Goal: Find contact information: Find contact information

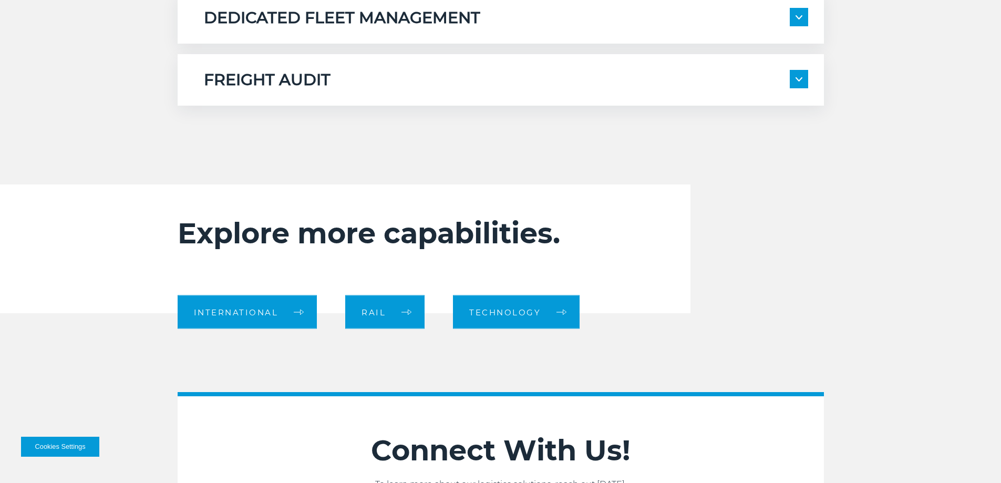
scroll to position [893, 0]
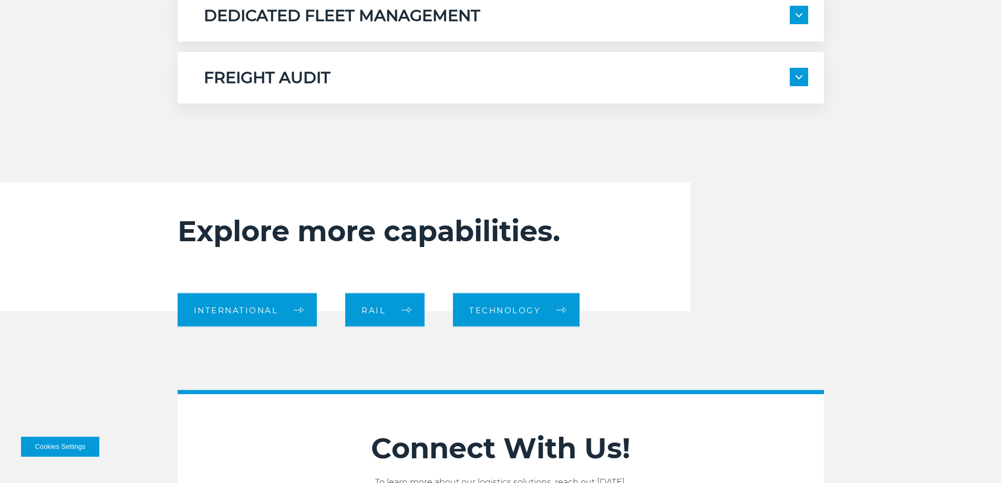
click at [801, 72] on span at bounding box center [799, 77] width 18 height 18
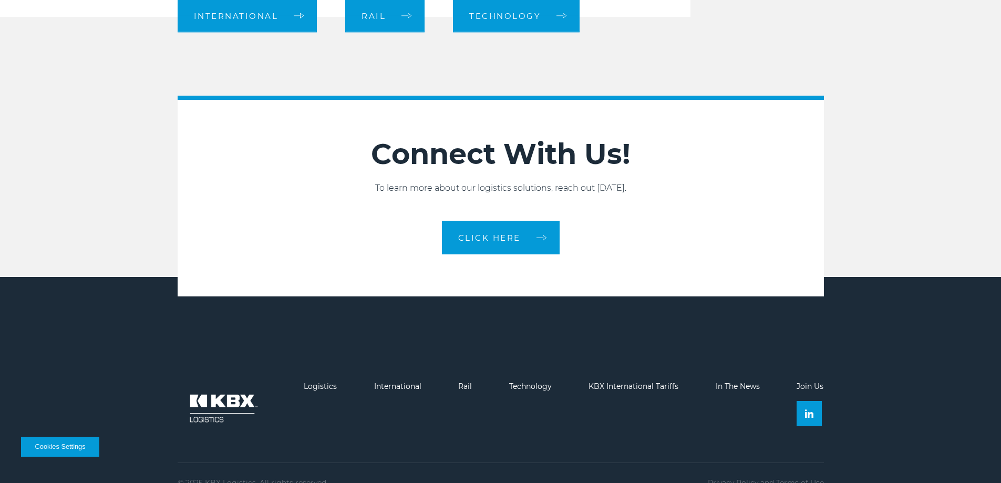
scroll to position [1424, 0]
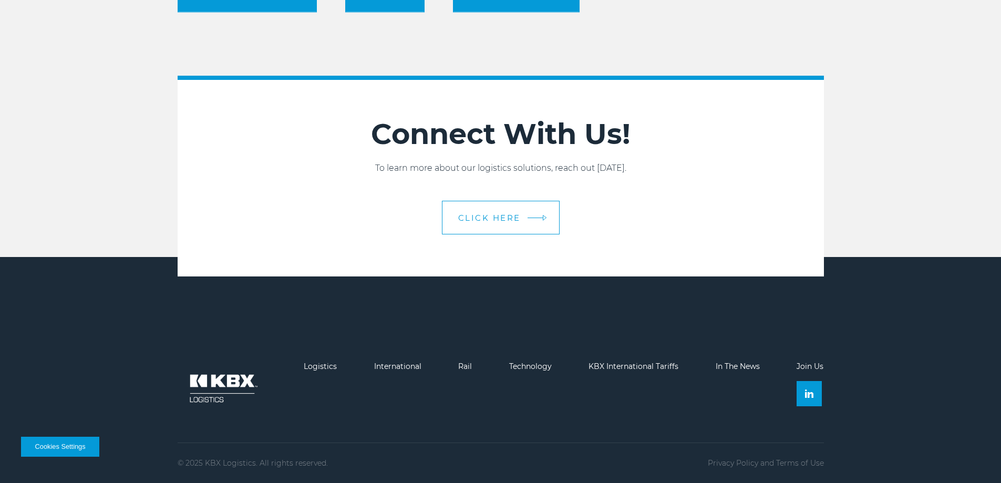
click at [494, 226] on link "CLICK HERE" at bounding box center [501, 218] width 118 height 34
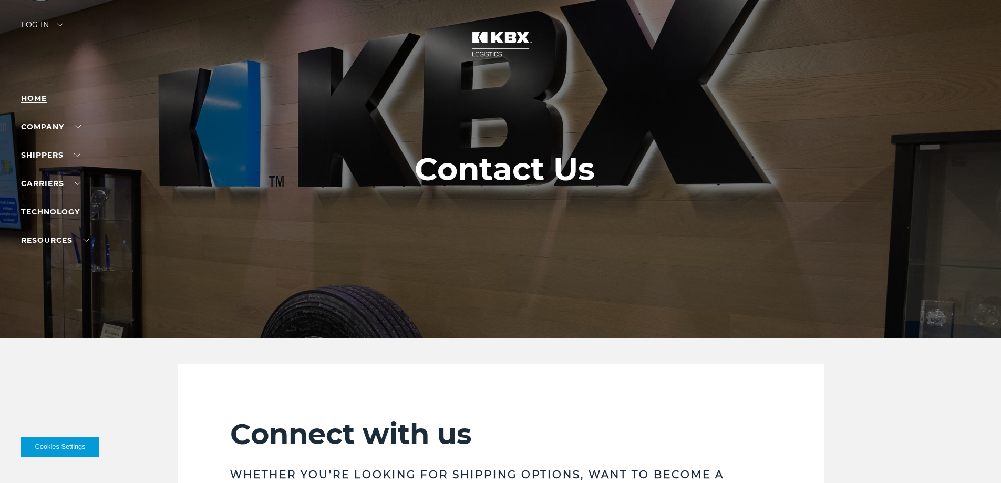
click at [40, 100] on link "Home" at bounding box center [34, 98] width 26 height 9
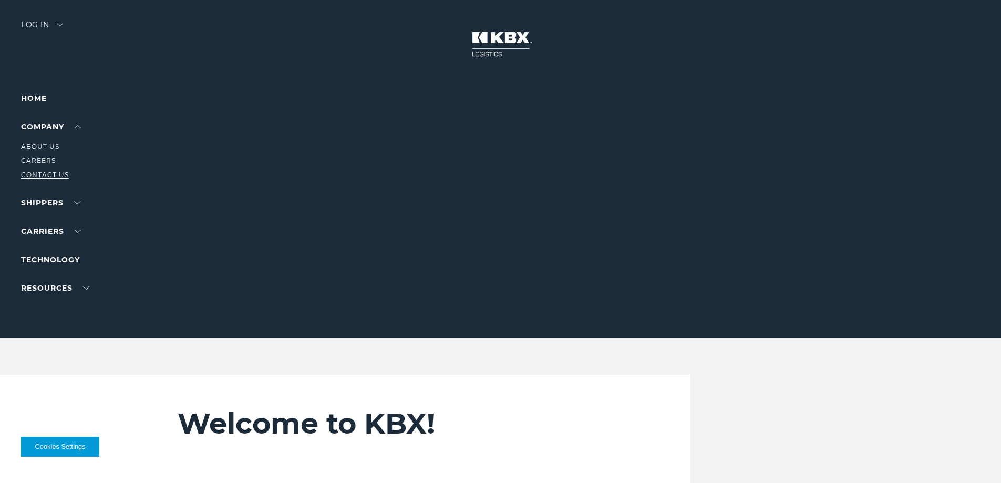
click at [40, 176] on link "Contact Us" at bounding box center [45, 175] width 48 height 8
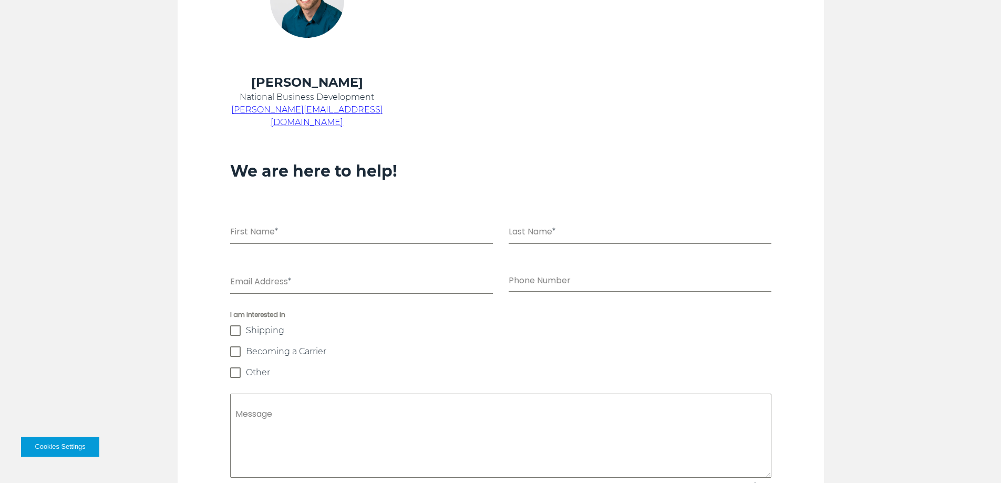
scroll to position [632, 0]
